Goal: Transaction & Acquisition: Purchase product/service

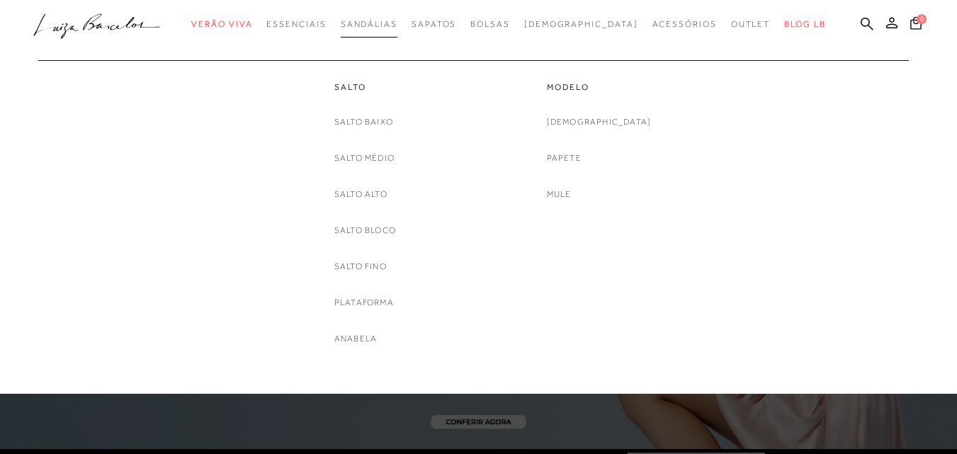
click at [398, 24] on span "Sandálias" at bounding box center [369, 24] width 57 height 10
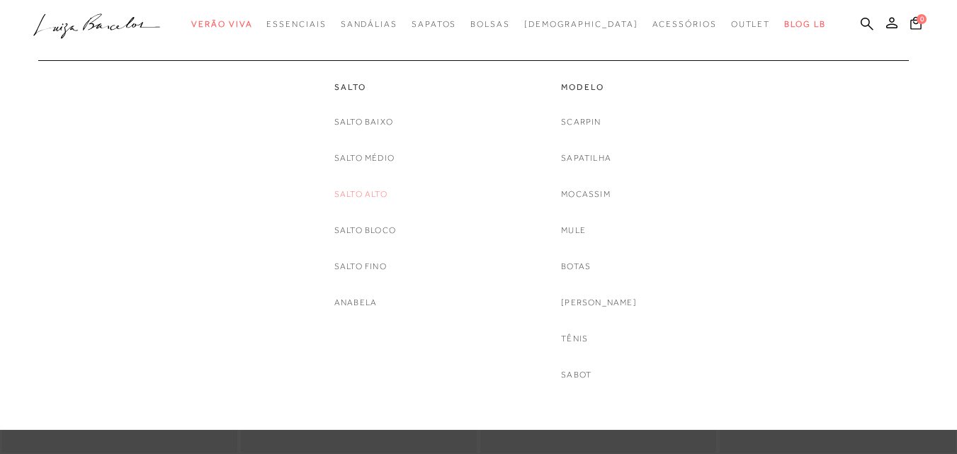
click at [358, 200] on link "Salto Alto" at bounding box center [360, 194] width 53 height 15
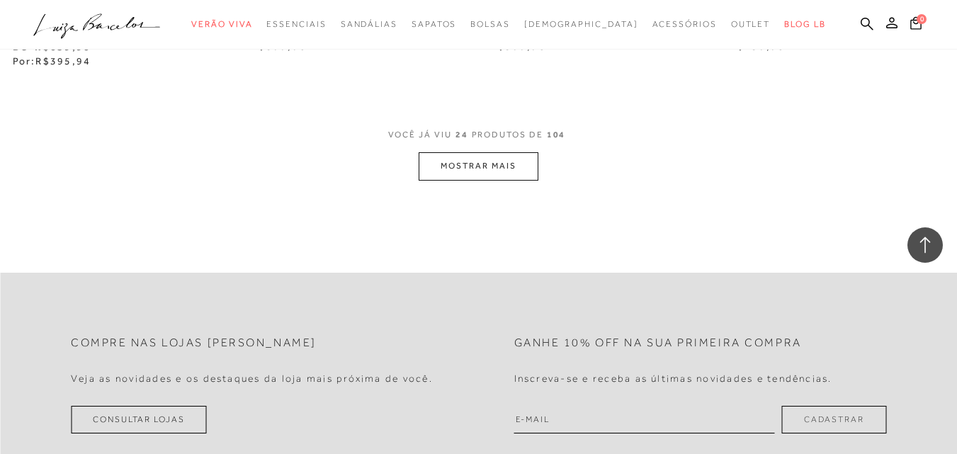
scroll to position [2764, 0]
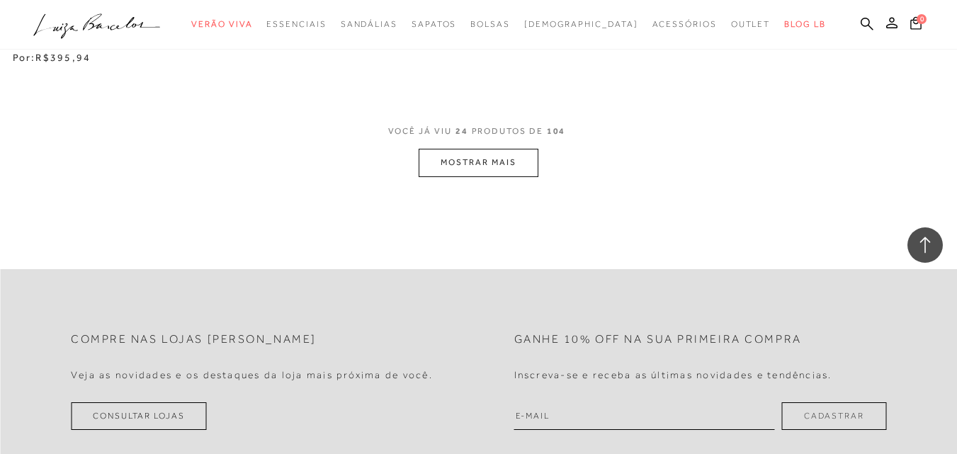
click at [480, 161] on button "MOSTRAR MAIS" at bounding box center [478, 163] width 119 height 28
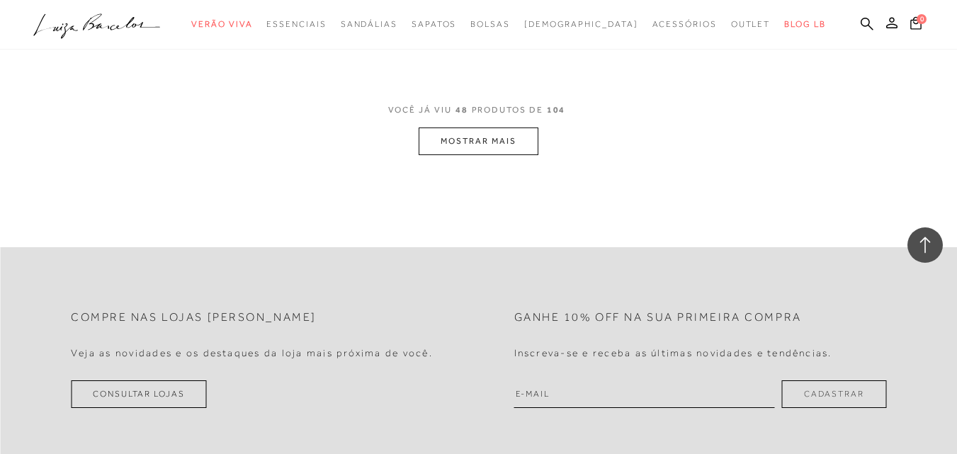
click at [503, 129] on button "MOSTRAR MAIS" at bounding box center [478, 142] width 119 height 28
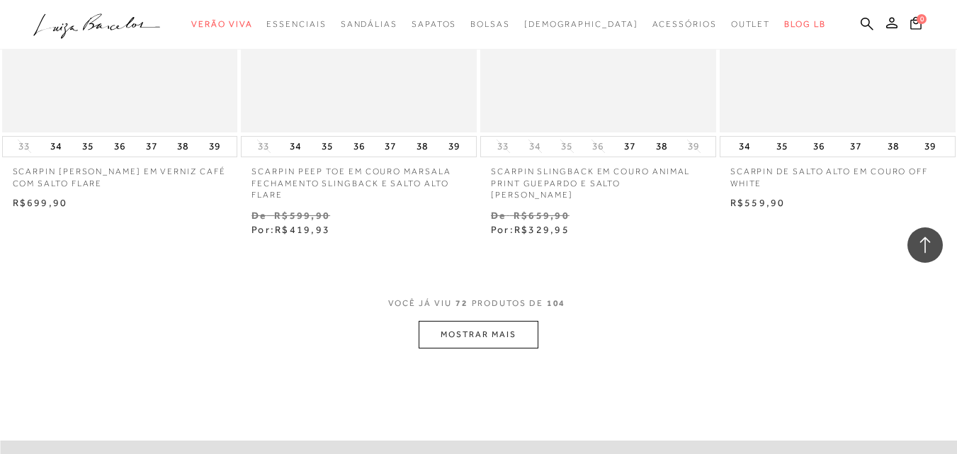
scroll to position [8291, 0]
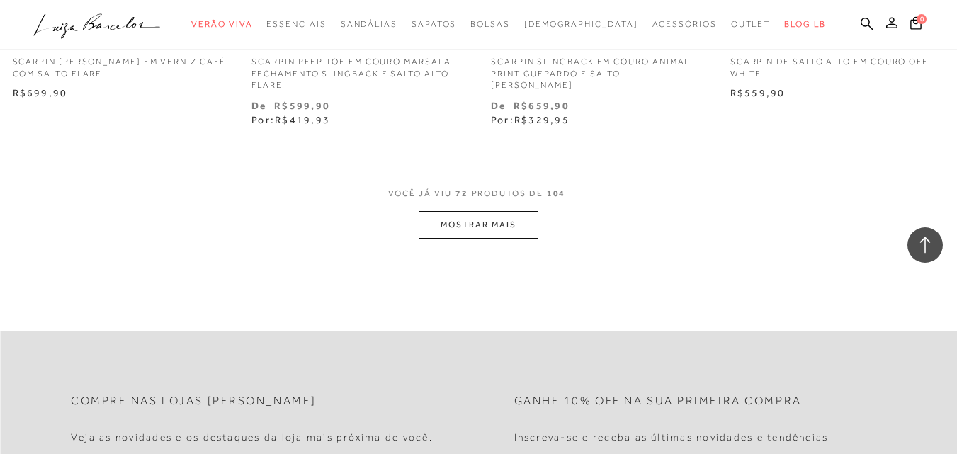
click at [497, 218] on button "MOSTRAR MAIS" at bounding box center [478, 225] width 119 height 28
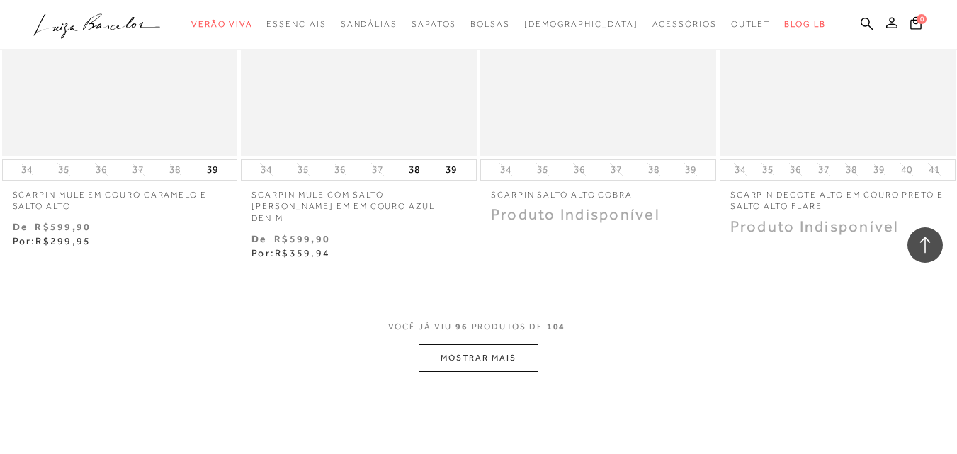
scroll to position [10984, 0]
click at [537, 343] on button "MOSTRAR MAIS" at bounding box center [478, 357] width 119 height 28
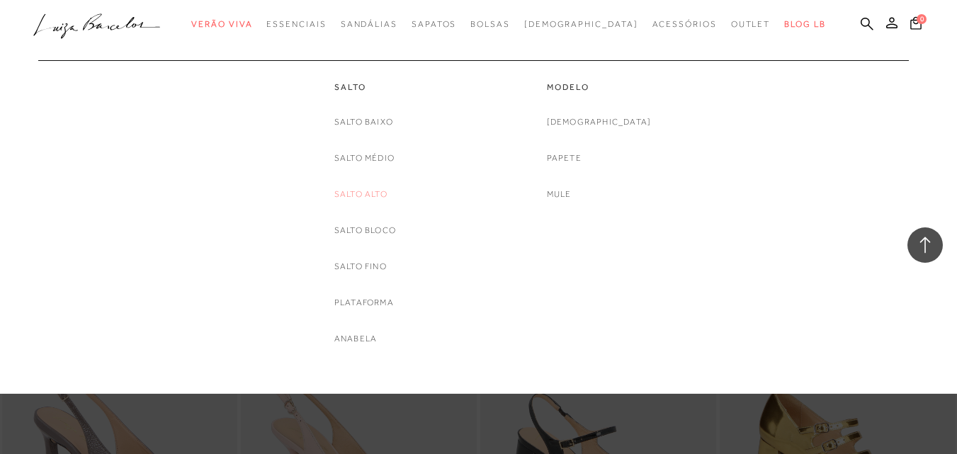
click at [371, 198] on link "Salto Alto" at bounding box center [360, 194] width 53 height 15
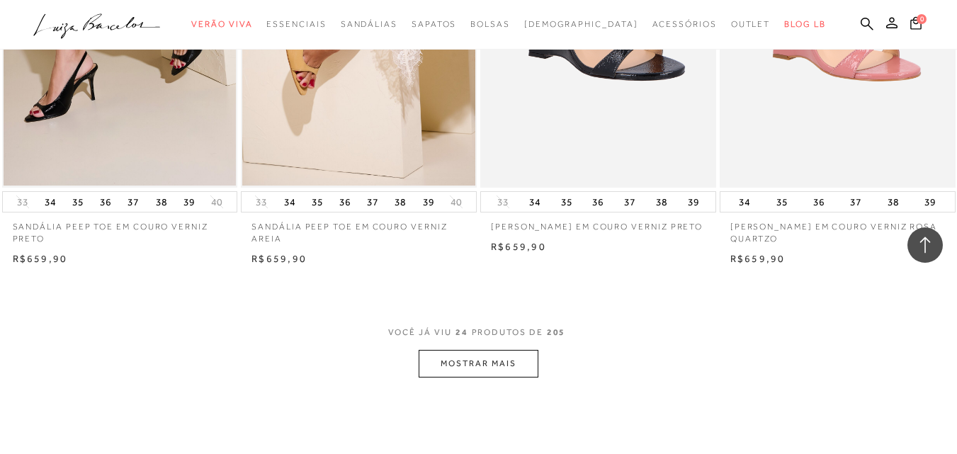
scroll to position [2622, 0]
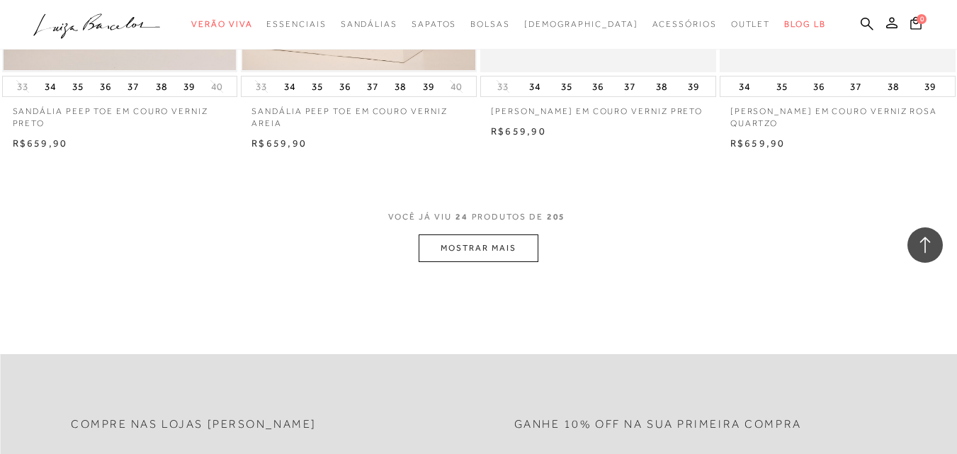
click at [515, 257] on button "MOSTRAR MAIS" at bounding box center [478, 249] width 119 height 28
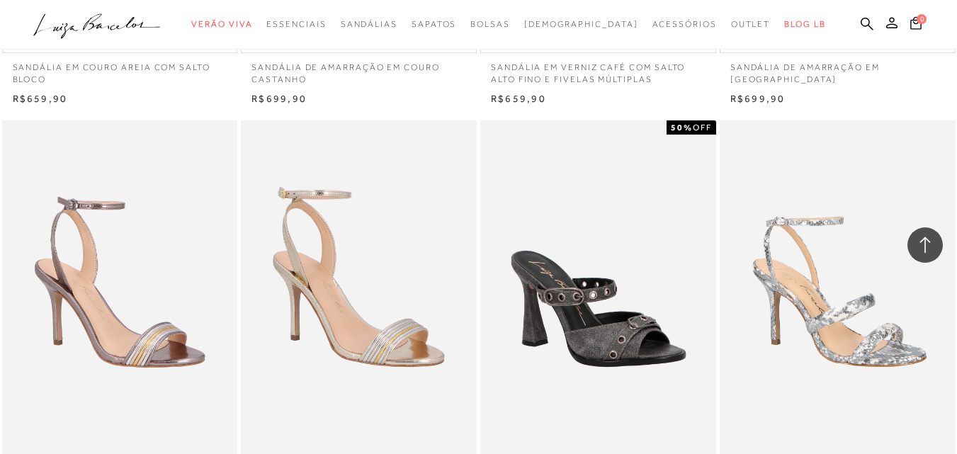
scroll to position [4606, 0]
